Goal: Book appointment/travel/reservation

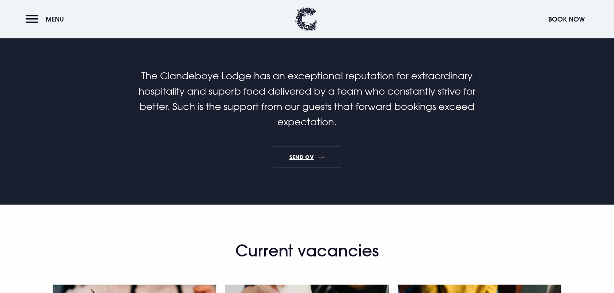
scroll to position [437, 0]
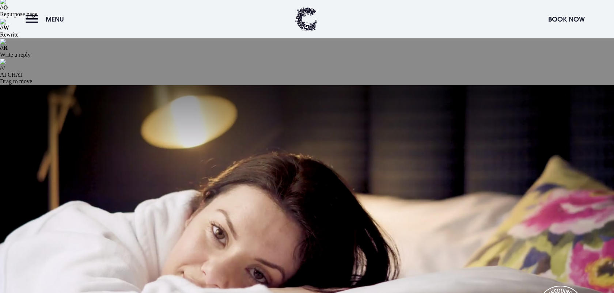
scroll to position [331, 0]
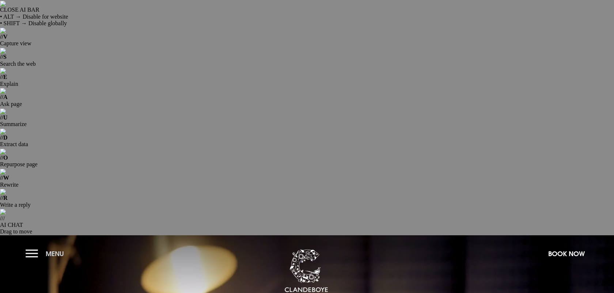
click at [58, 250] on span "Menu" at bounding box center [55, 254] width 18 height 8
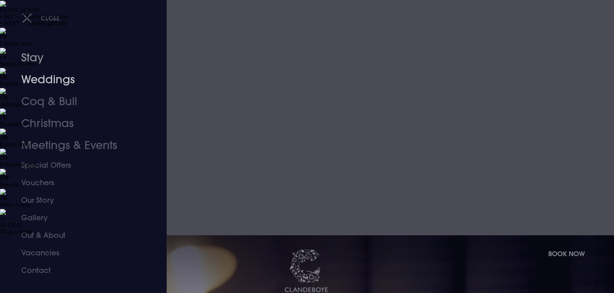
click at [53, 75] on link "Weddings" at bounding box center [79, 80] width 116 height 22
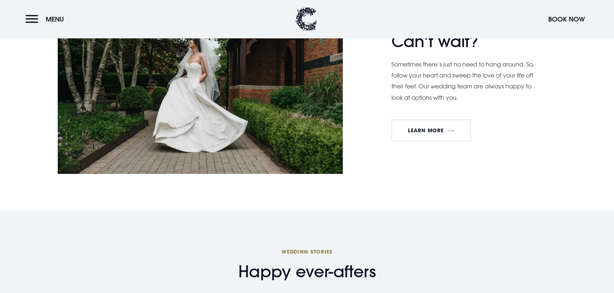
scroll to position [2494, 0]
